Goal: Navigation & Orientation: Find specific page/section

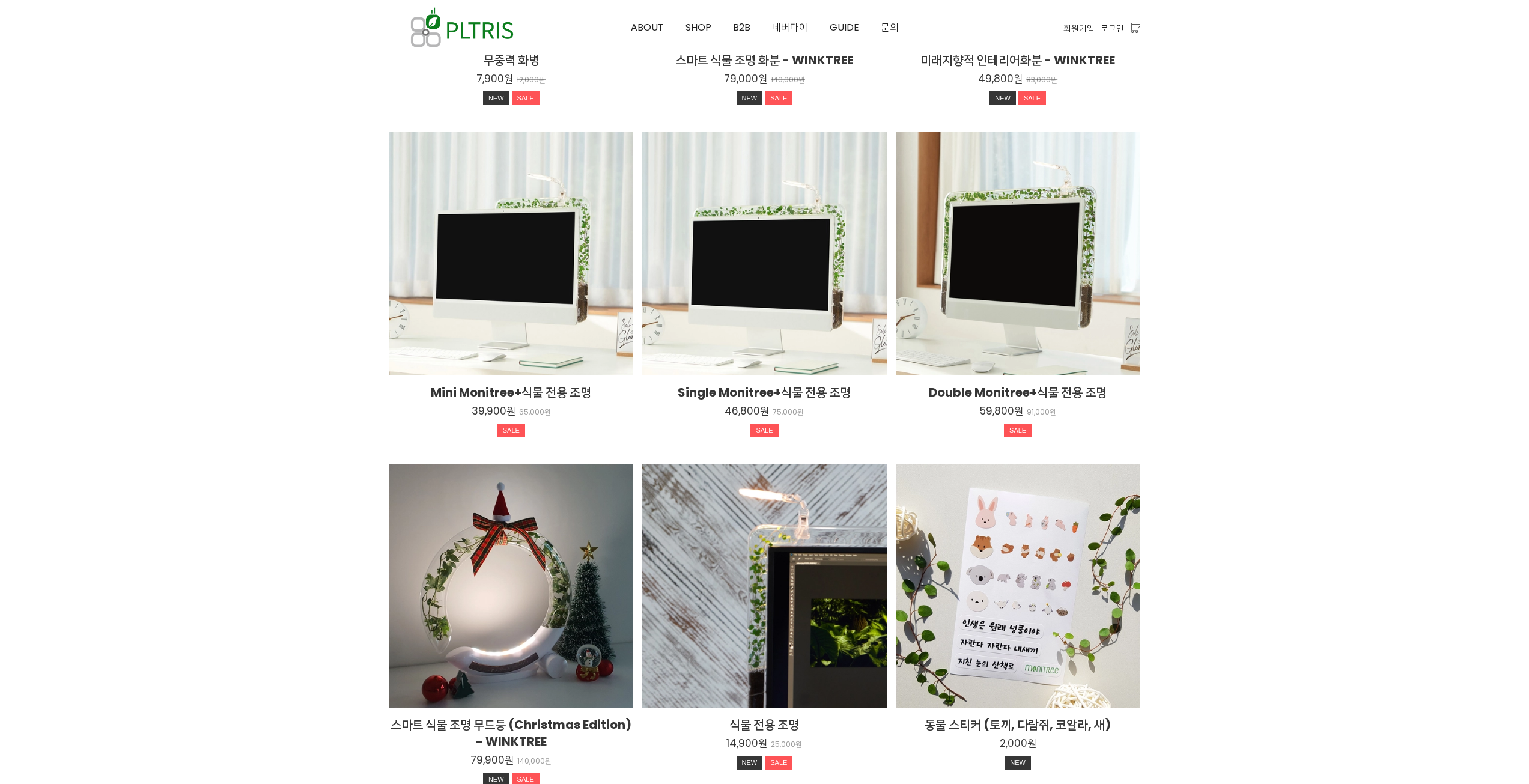
scroll to position [1999, 0]
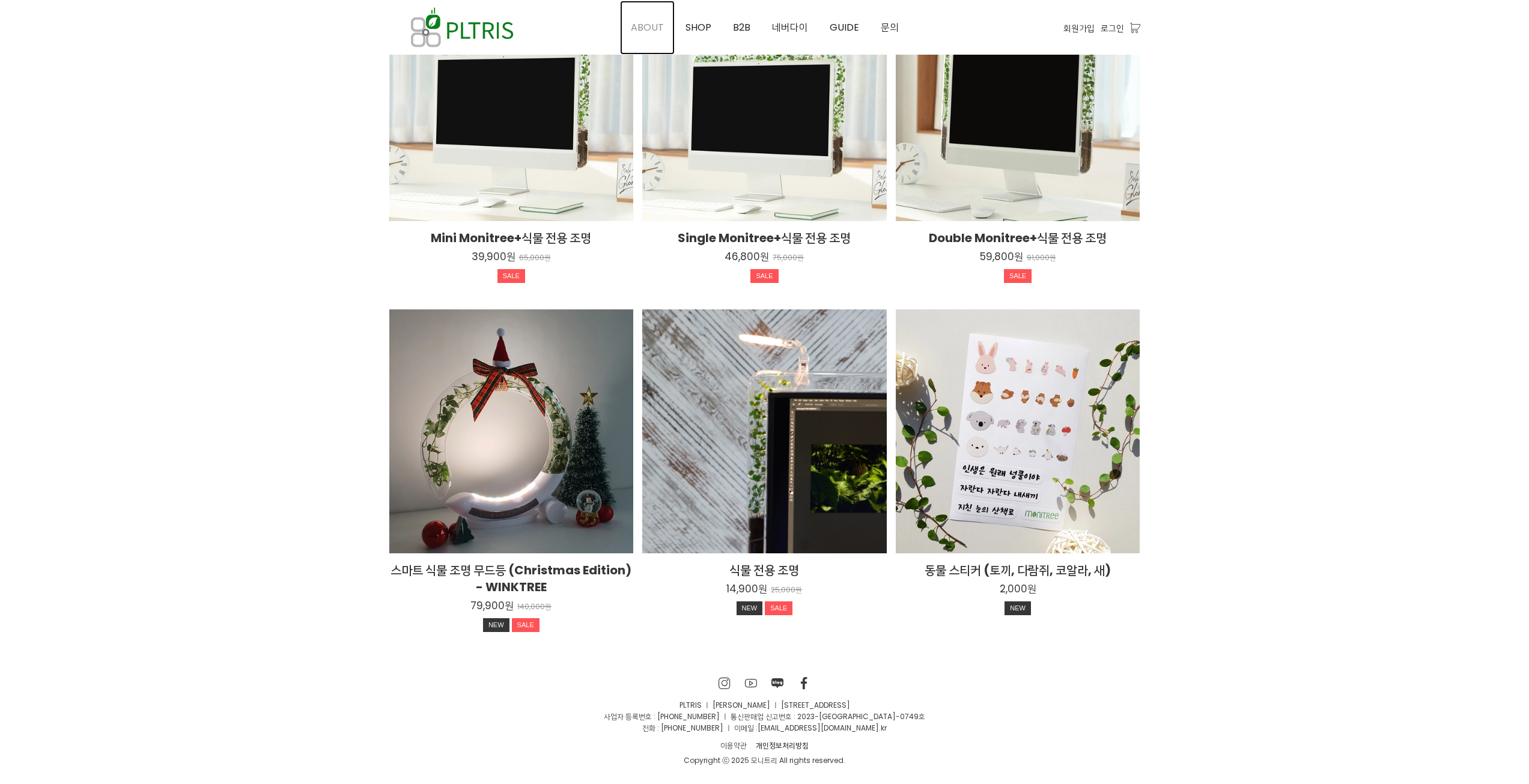
click at [645, 27] on span "ABOUT" at bounding box center [647, 27] width 33 height 14
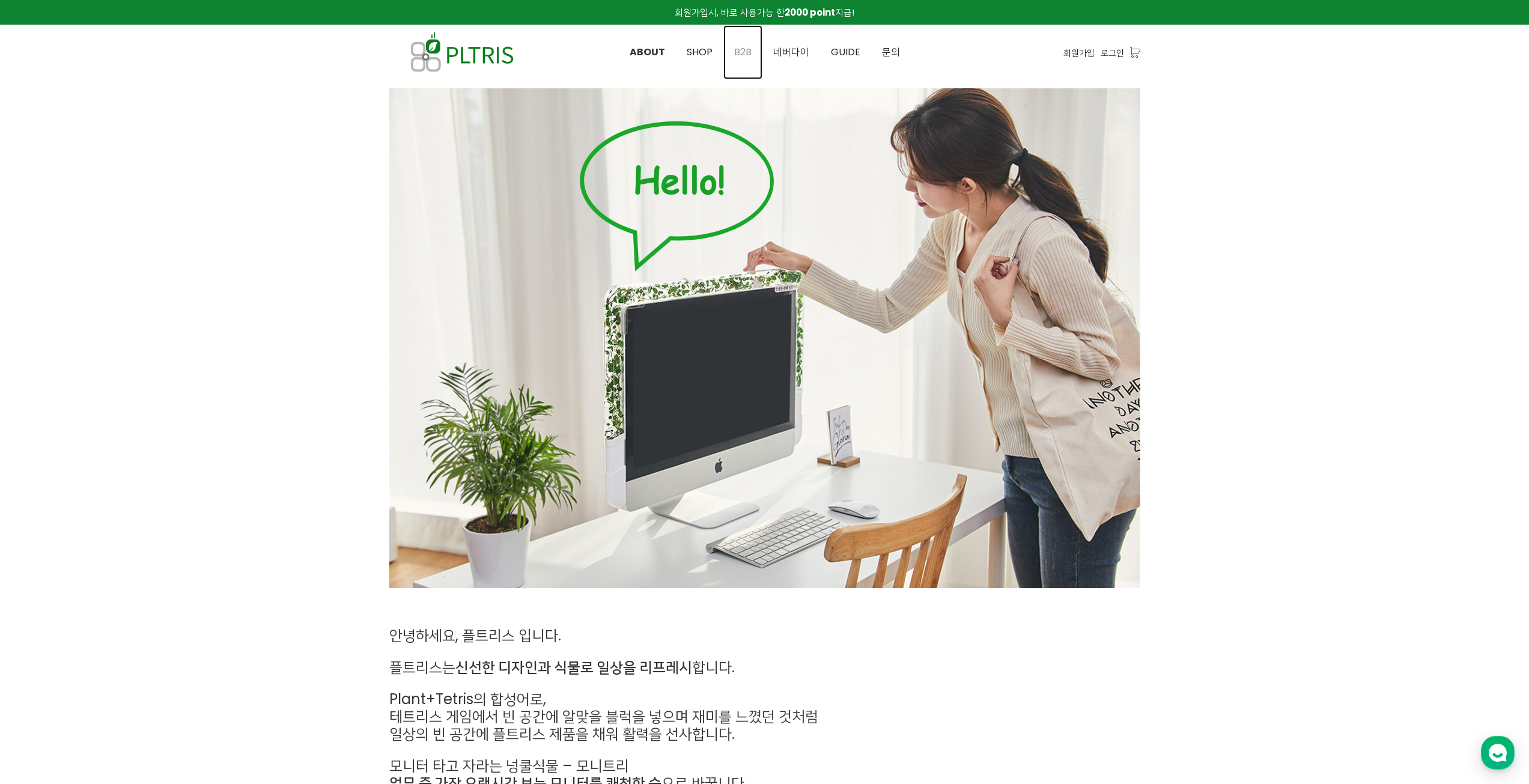
click at [736, 53] on span "B2B" at bounding box center [742, 52] width 18 height 14
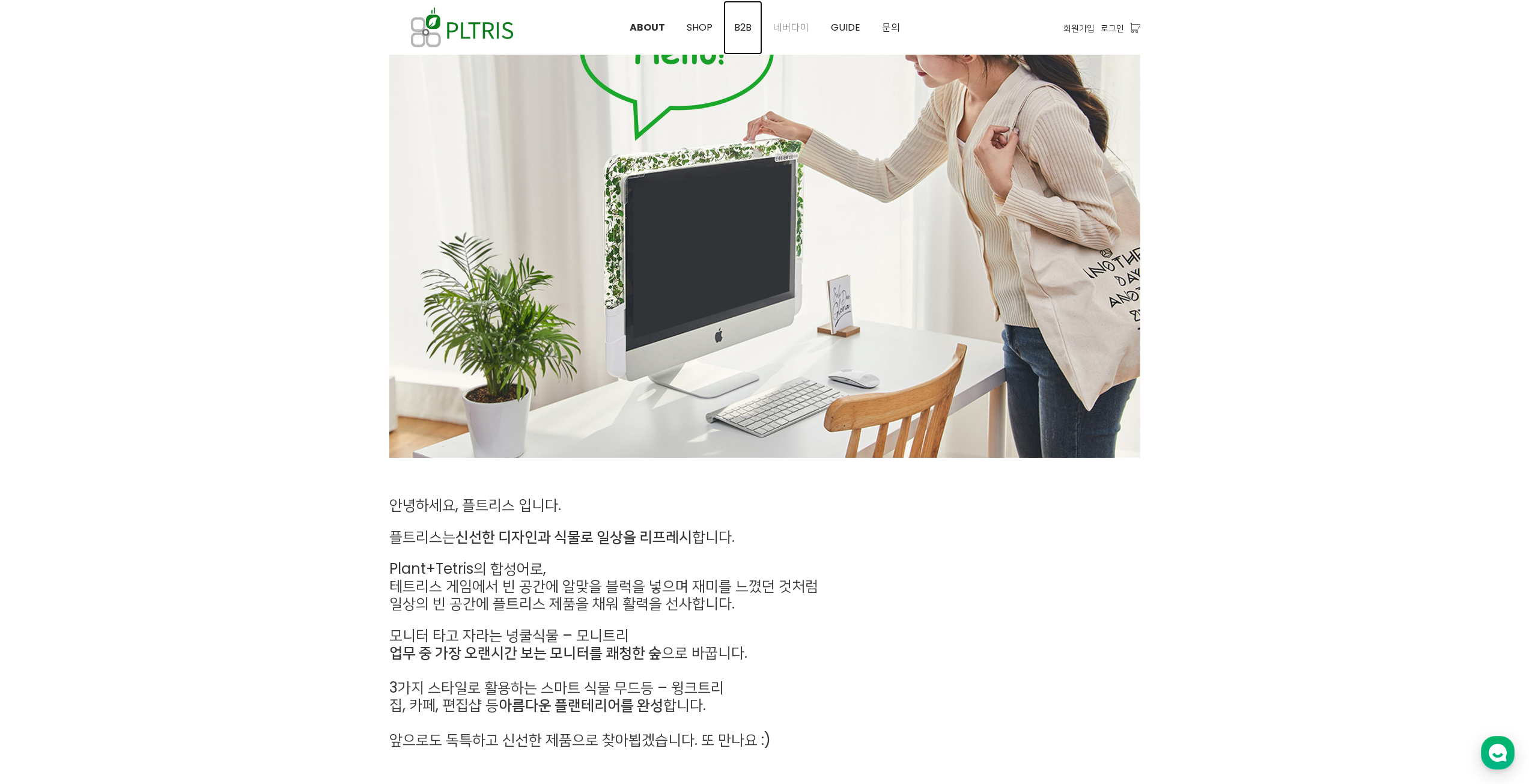
scroll to position [120, 0]
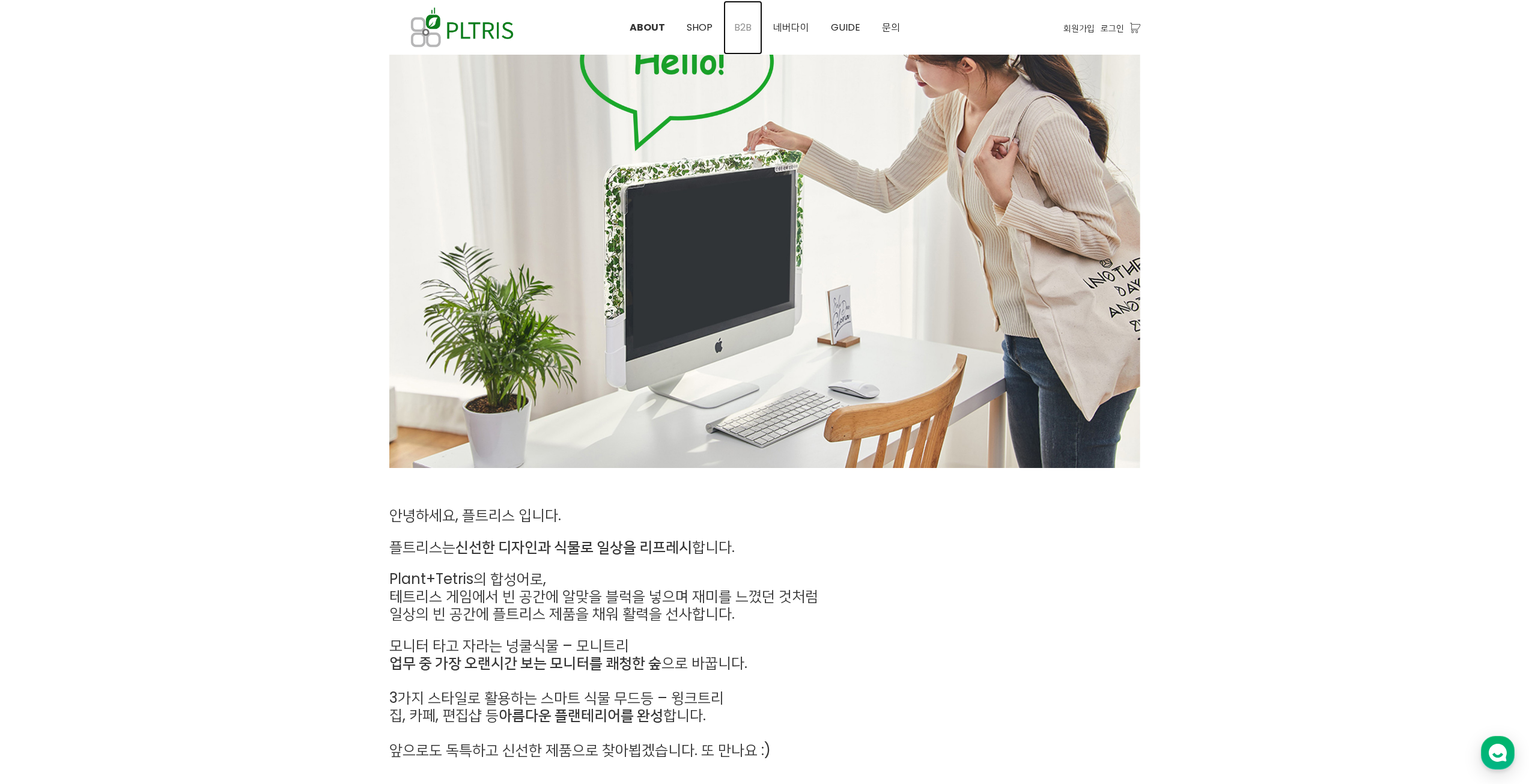
click at [744, 27] on span "B2B" at bounding box center [742, 27] width 18 height 14
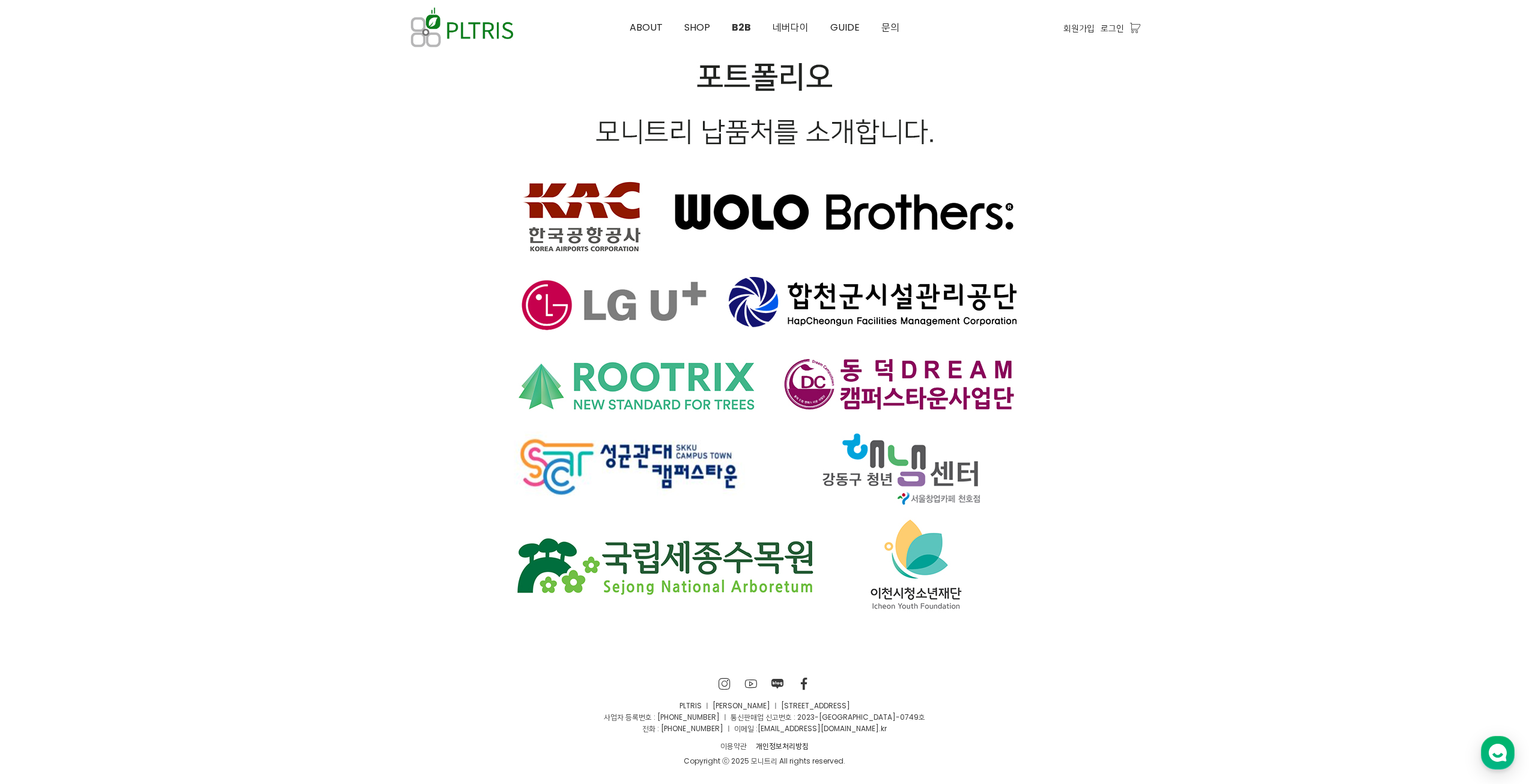
scroll to position [8046, 0]
click at [784, 30] on span "네버다이" at bounding box center [791, 27] width 36 height 14
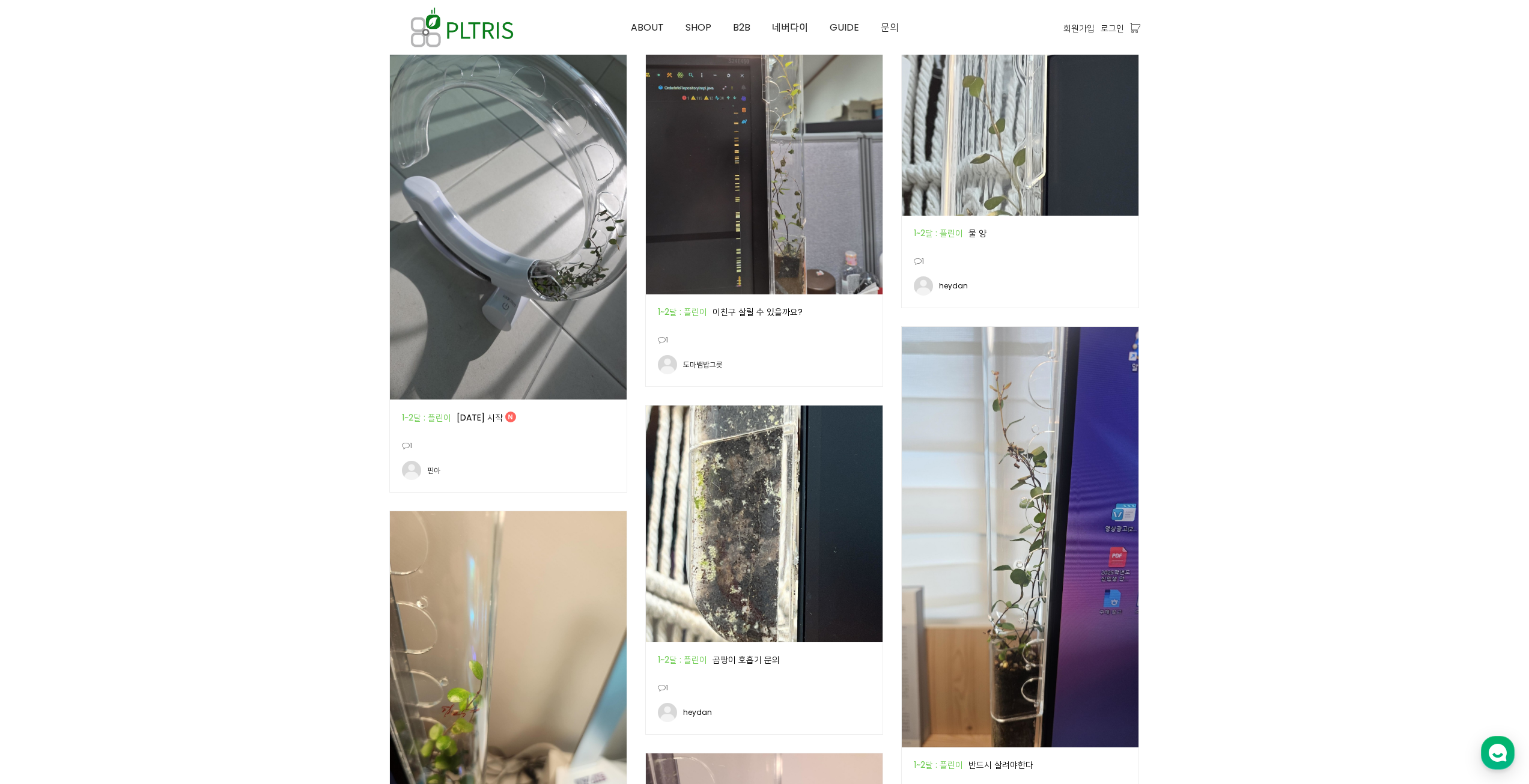
scroll to position [542, 0]
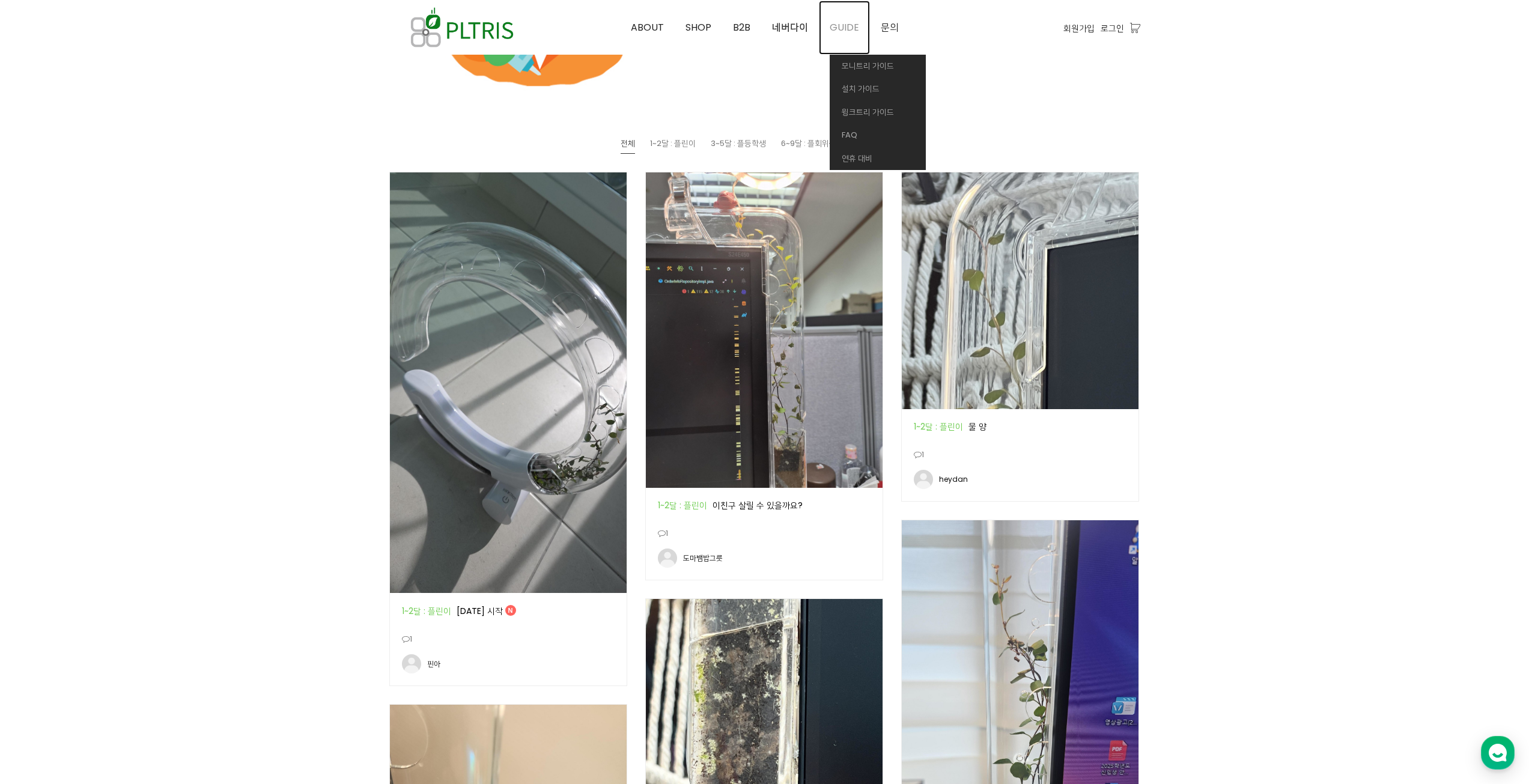
click at [846, 26] on span "GUIDE" at bounding box center [844, 27] width 30 height 14
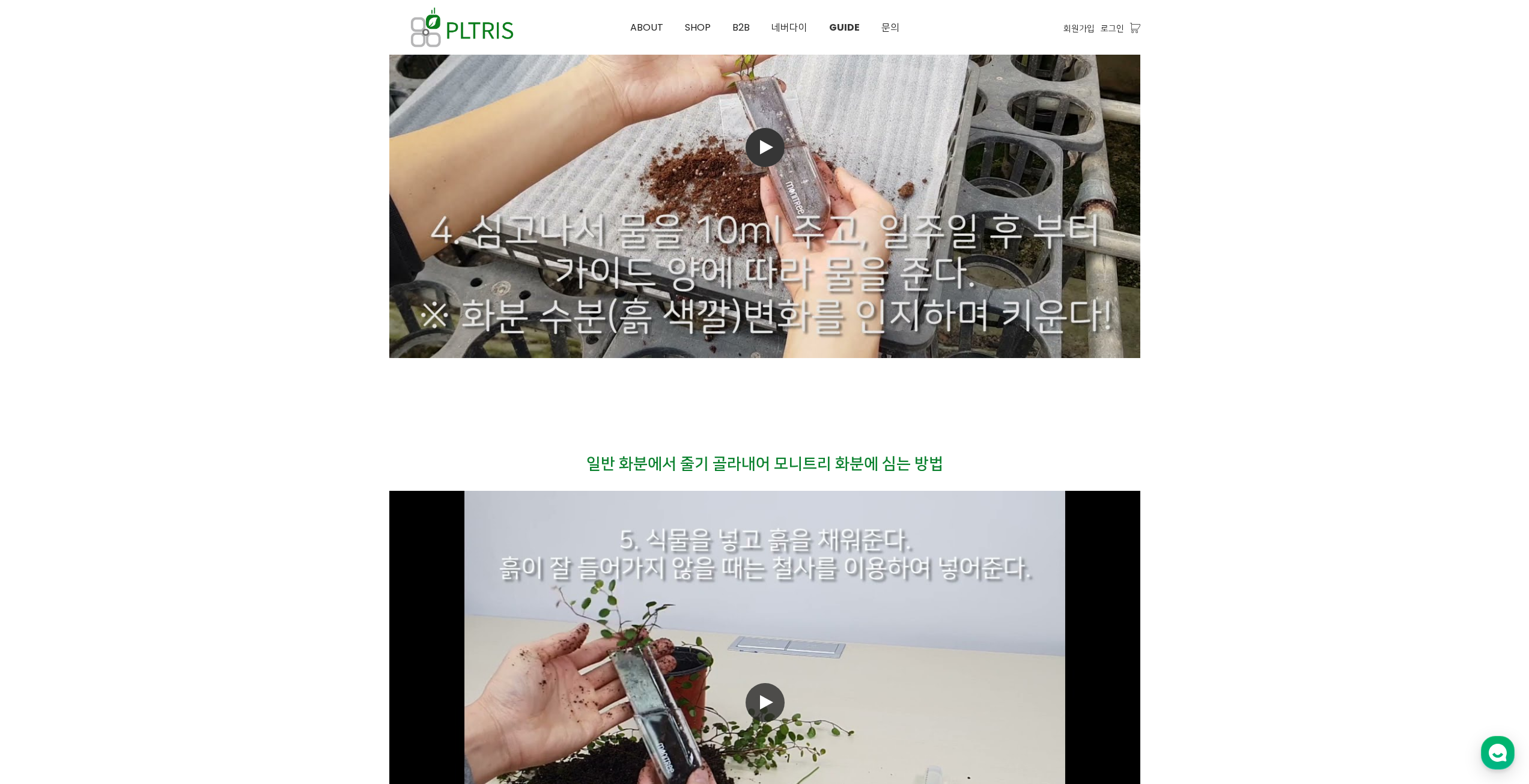
scroll to position [7938, 0]
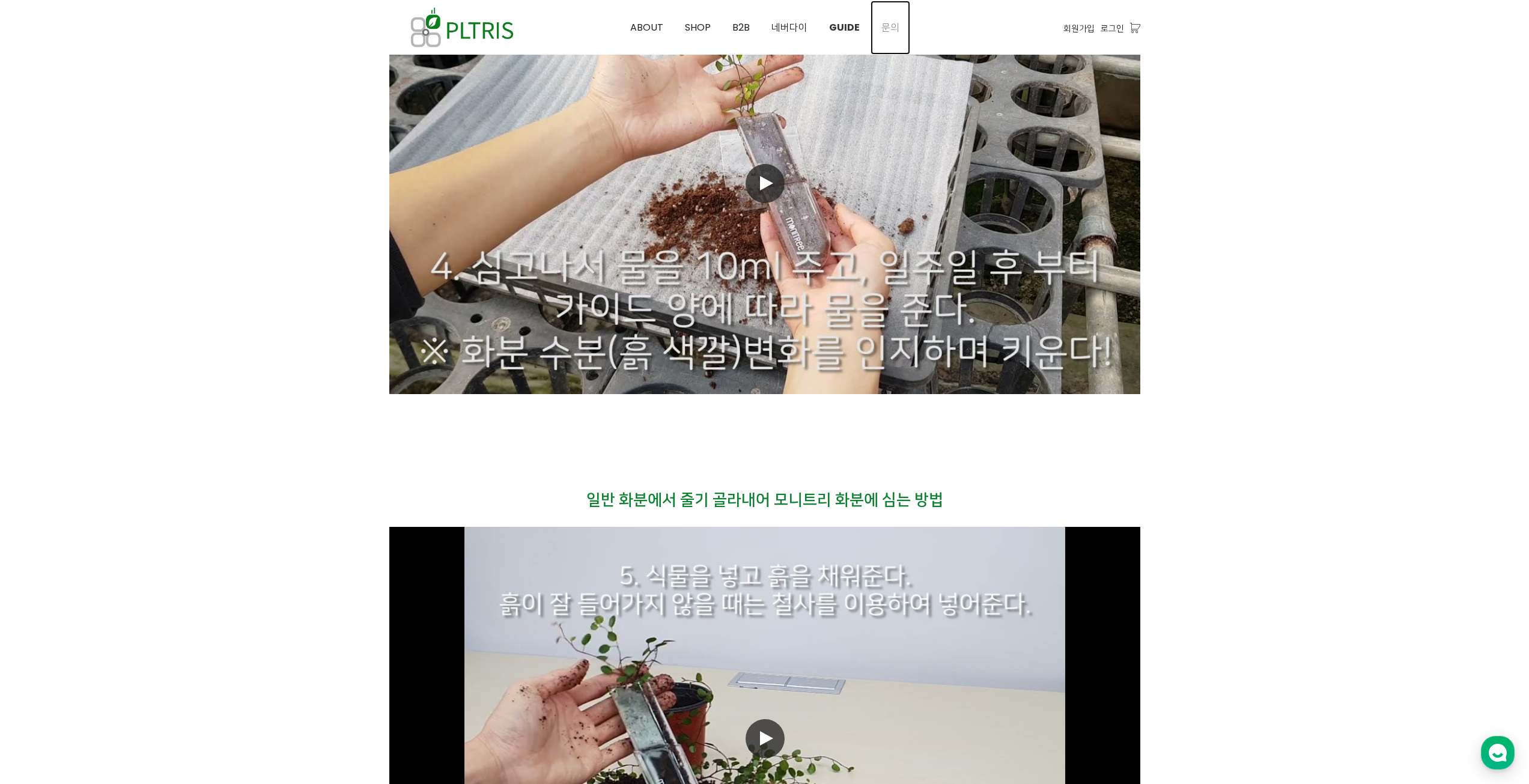
click at [884, 30] on span "문의" at bounding box center [890, 27] width 18 height 14
